Goal: Navigation & Orientation: Find specific page/section

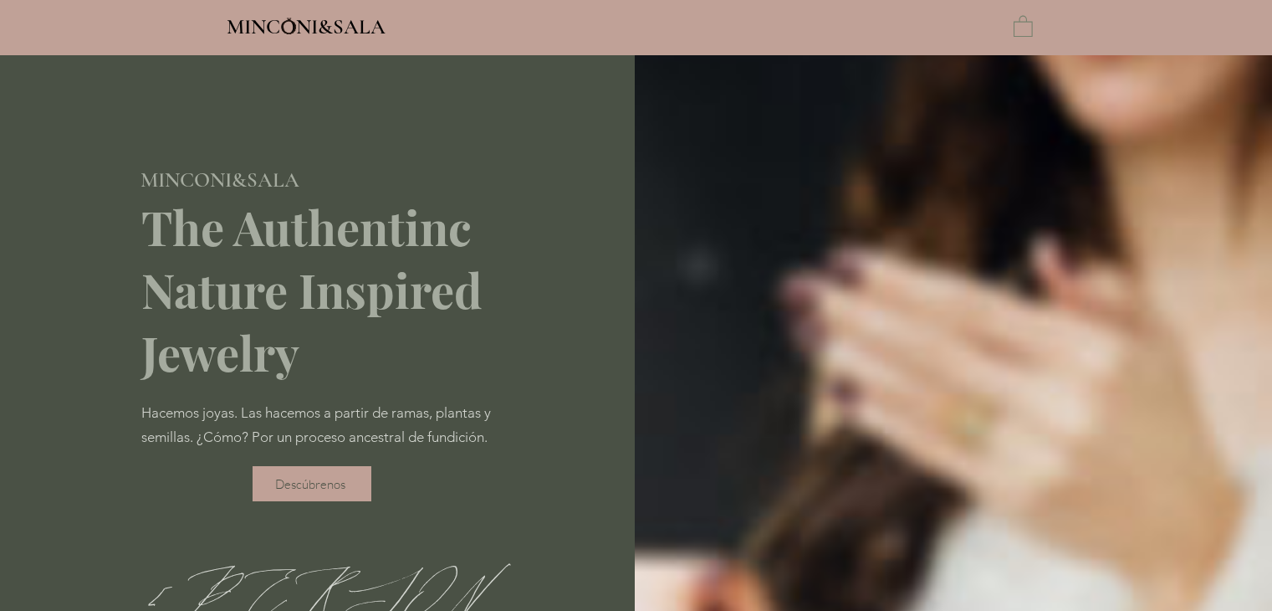
type input "**********"
select select "**********"
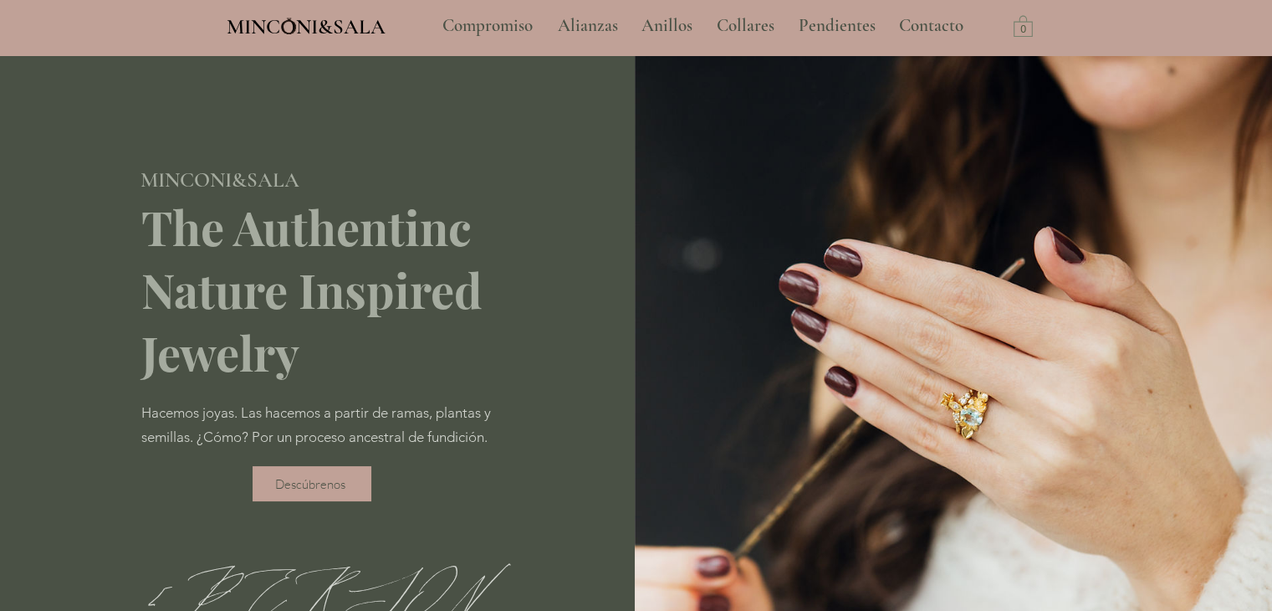
click at [913, 125] on img "main content" at bounding box center [953, 446] width 637 height 782
drag, startPoint x: 913, startPoint y: 125, endPoint x: 1106, endPoint y: 33, distance: 213.3
click at [732, 22] on font "Necklaces" at bounding box center [758, 25] width 69 height 21
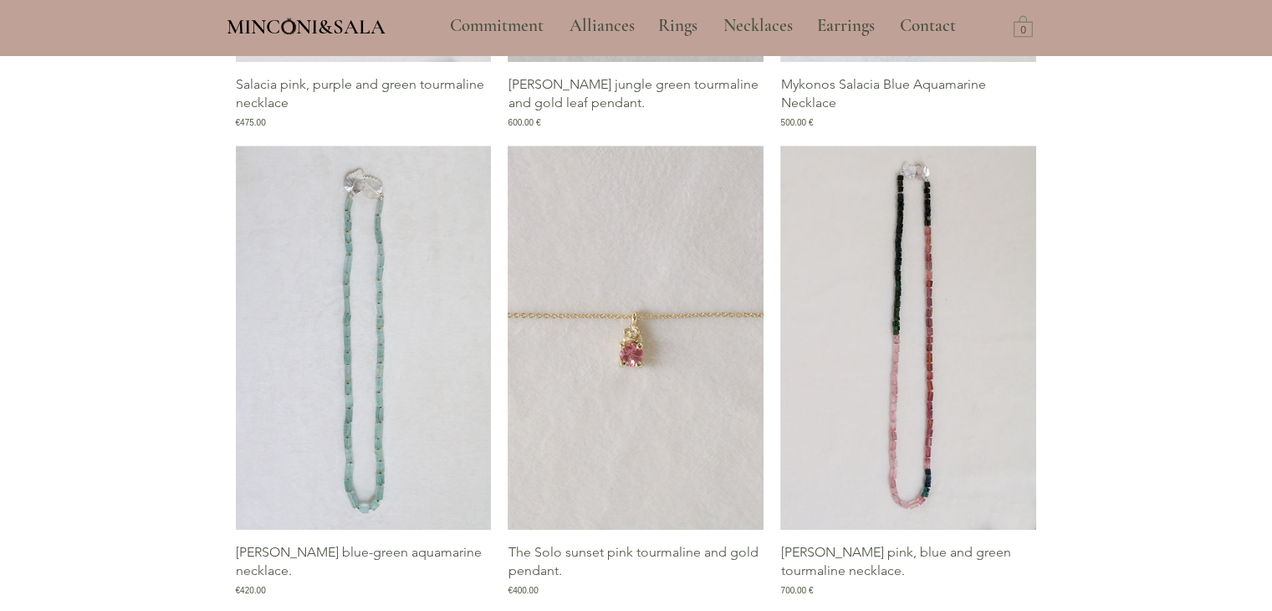
scroll to position [1967, 0]
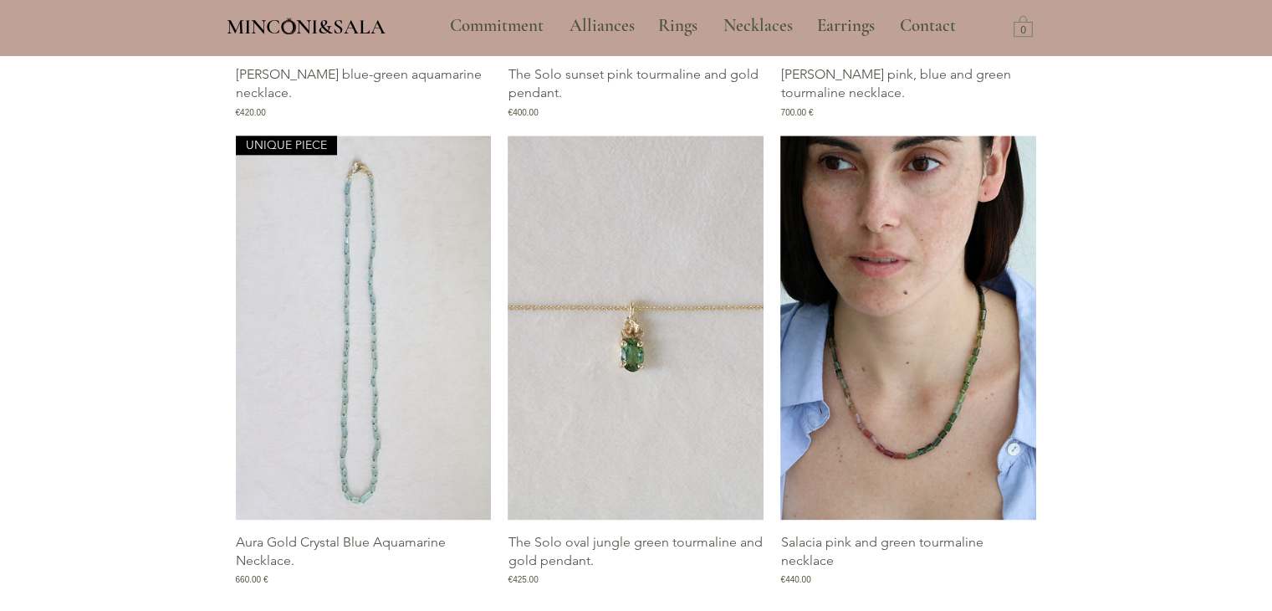
click at [805, 391] on img "Salacia Pink and Green Tourmaline Necklace Gallery" at bounding box center [908, 328] width 256 height 384
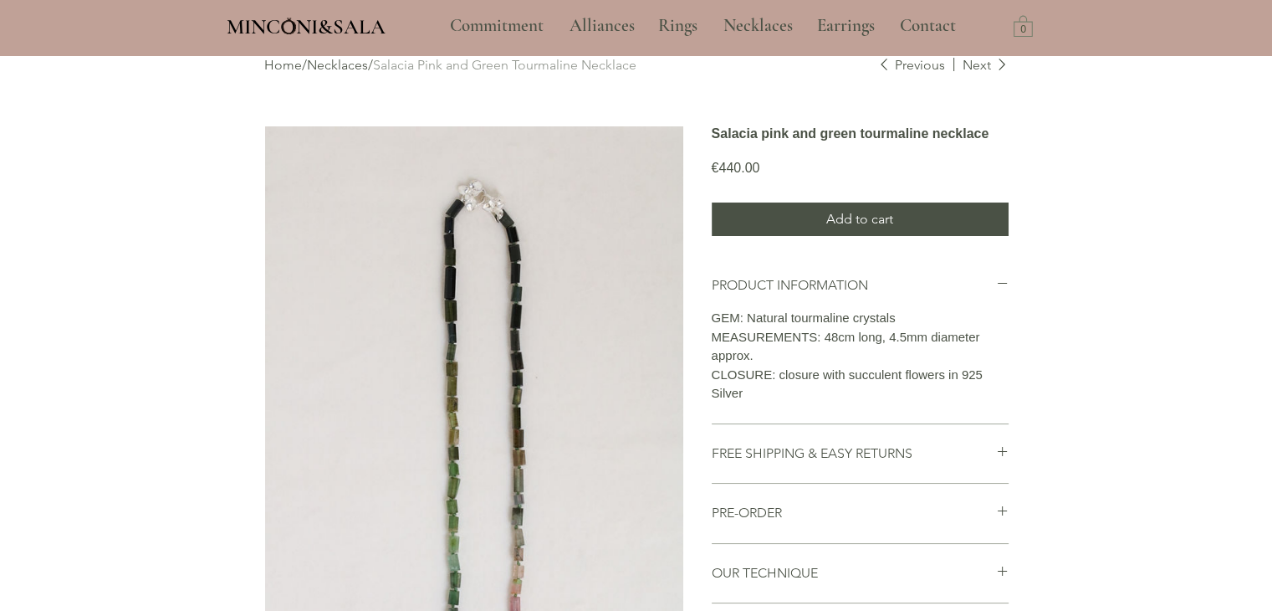
scroll to position [157, 0]
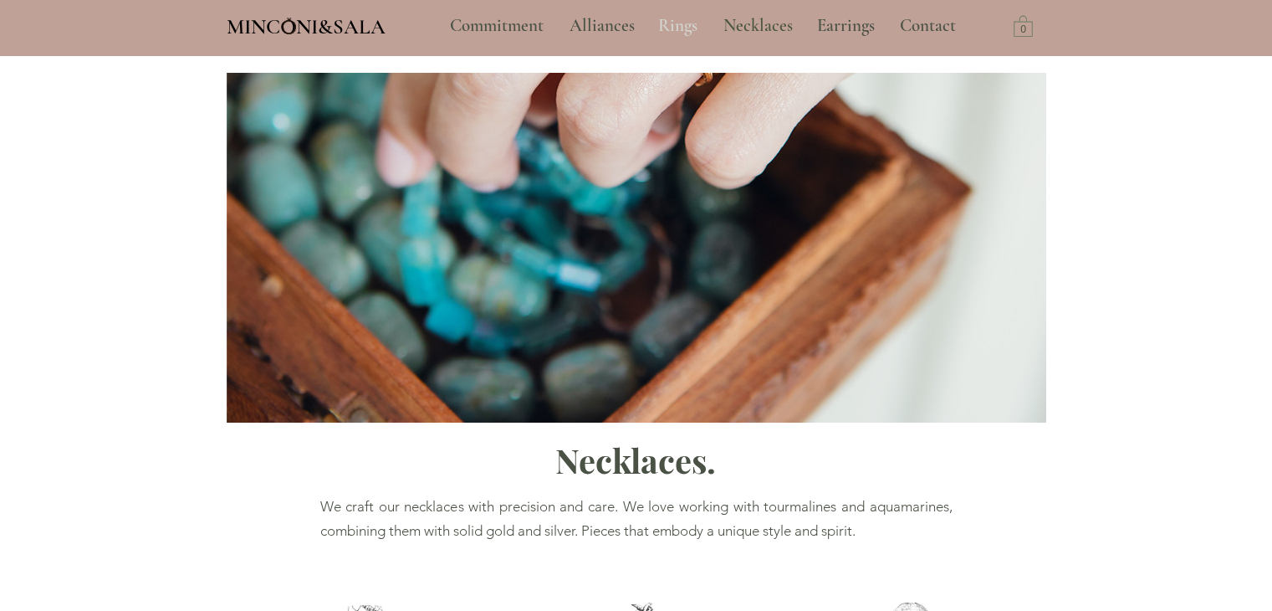
click at [695, 18] on font "Rings" at bounding box center [677, 25] width 39 height 21
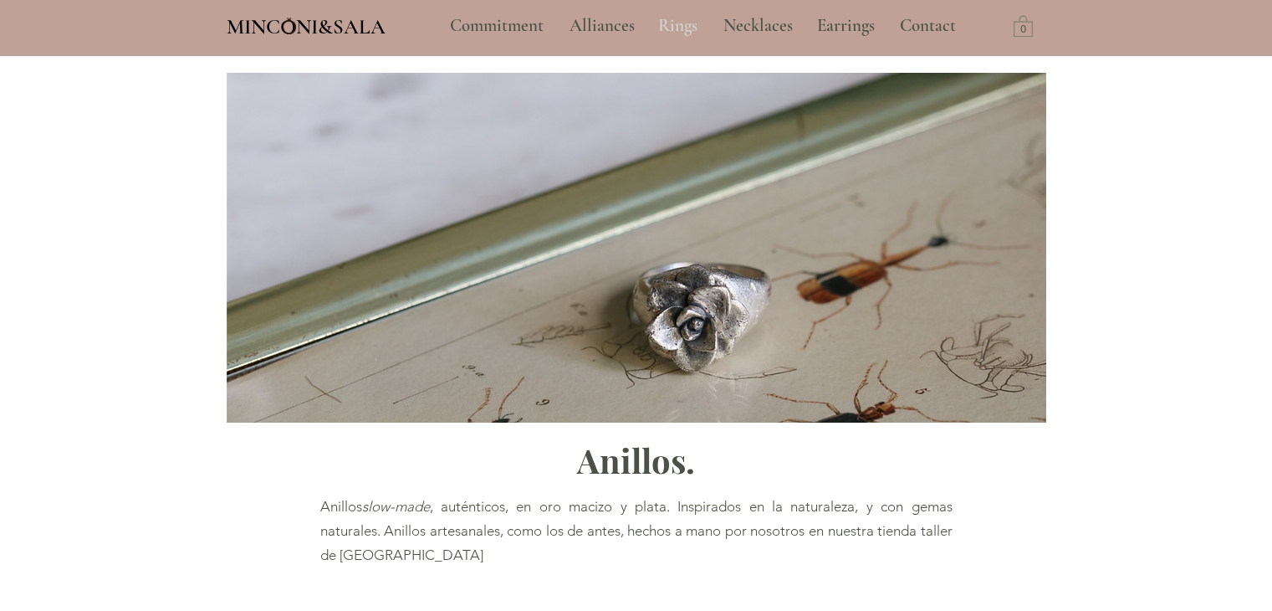
click at [695, 18] on font "Rings" at bounding box center [677, 25] width 39 height 21
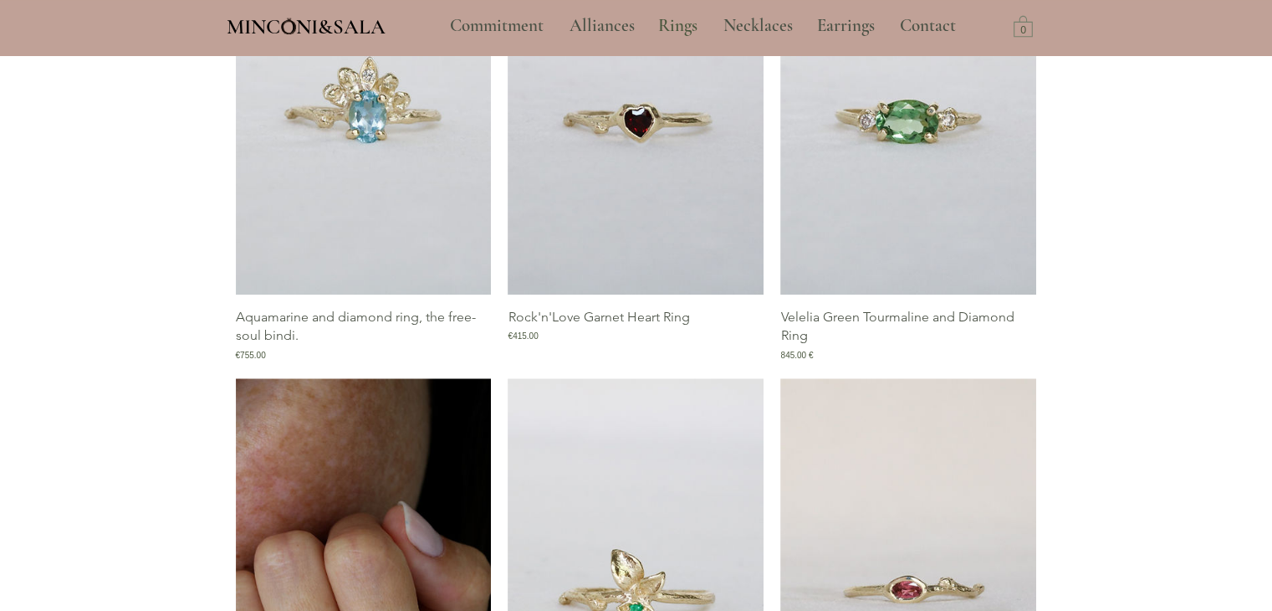
scroll to position [1727, 0]
